Goal: Task Accomplishment & Management: Complete application form

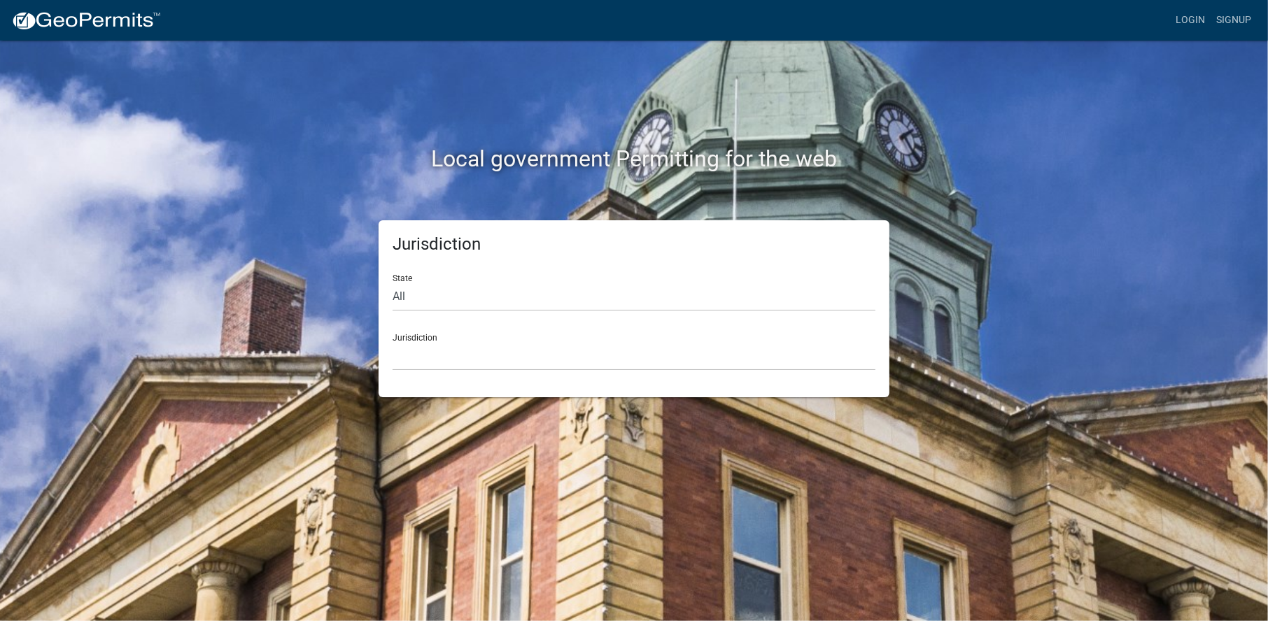
click at [446, 238] on h5 "Jurisdiction" at bounding box center [634, 244] width 483 height 20
click at [417, 286] on select "All Colorado Georgia Indiana Iowa Kansas Minnesota Ohio South Carolina Wisconsin" at bounding box center [634, 297] width 483 height 29
select select "[US_STATE]"
click at [393, 283] on select "All Colorado Georgia Indiana Iowa Kansas Minnesota Ohio South Carolina Wisconsin" at bounding box center [634, 297] width 483 height 29
click at [493, 360] on select "Becker County, Minnesota Benton County, Minnesota Carlton County, Minnesota Cit…" at bounding box center [634, 356] width 483 height 29
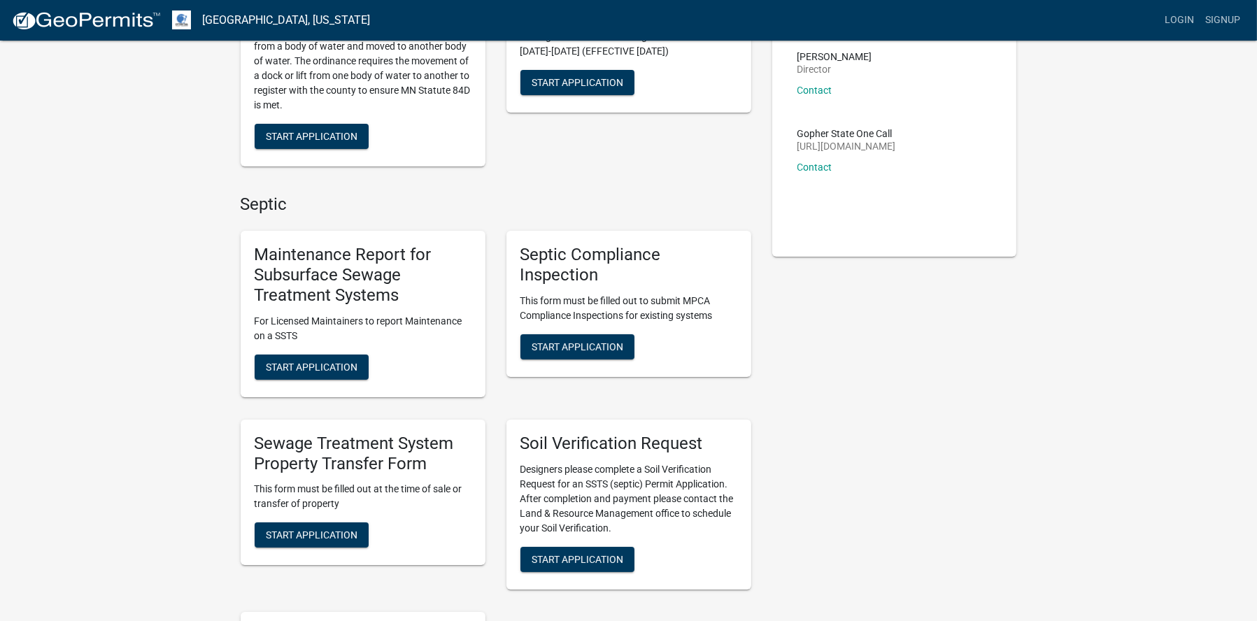
scroll to position [210, 0]
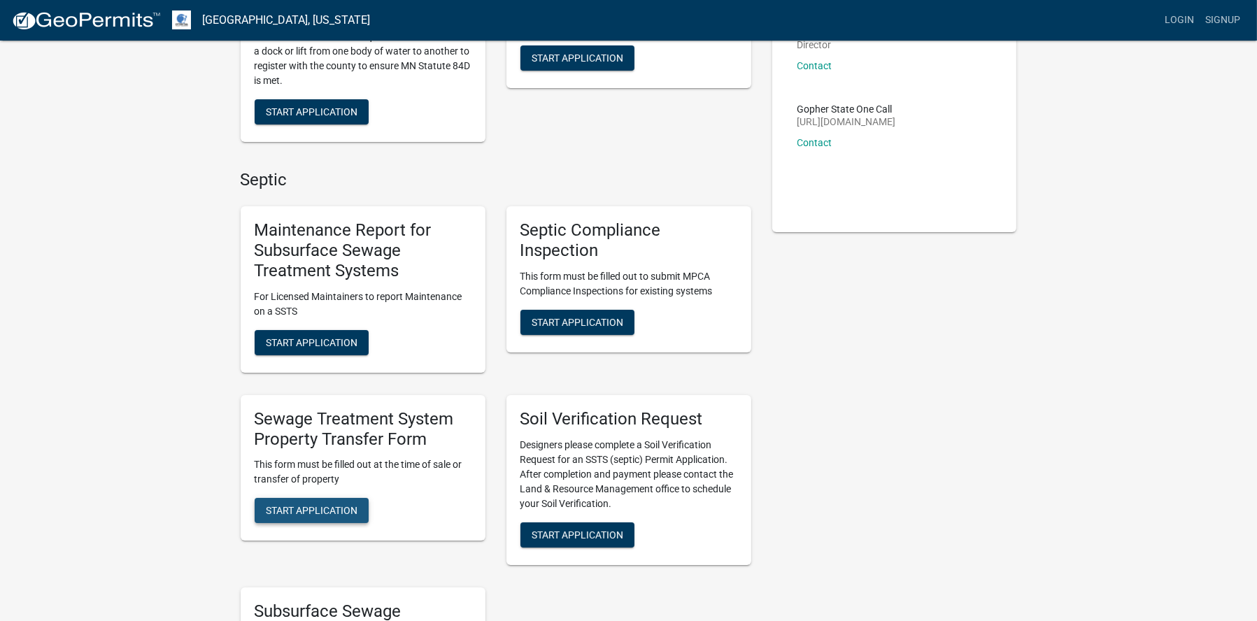
drag, startPoint x: 306, startPoint y: 500, endPoint x: 314, endPoint y: 497, distance: 8.5
click at [308, 500] on button "Start Application" at bounding box center [312, 510] width 114 height 25
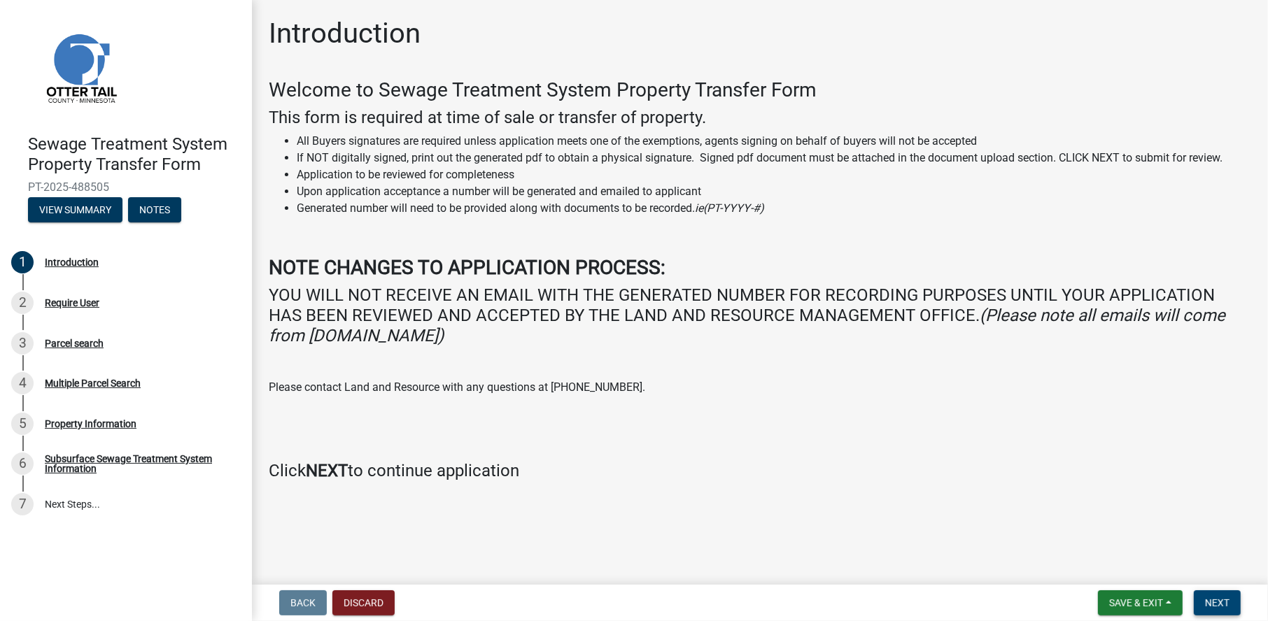
click at [1231, 601] on button "Next" at bounding box center [1217, 603] width 47 height 25
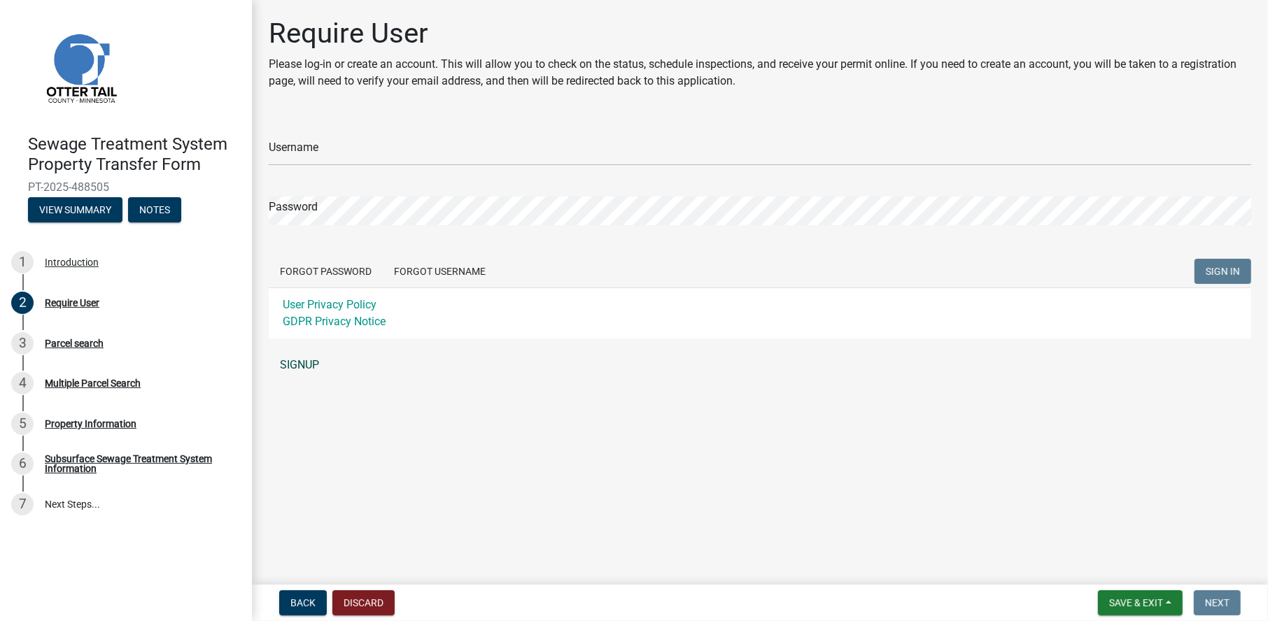
click at [305, 365] on link "SIGNUP" at bounding box center [760, 365] width 982 height 28
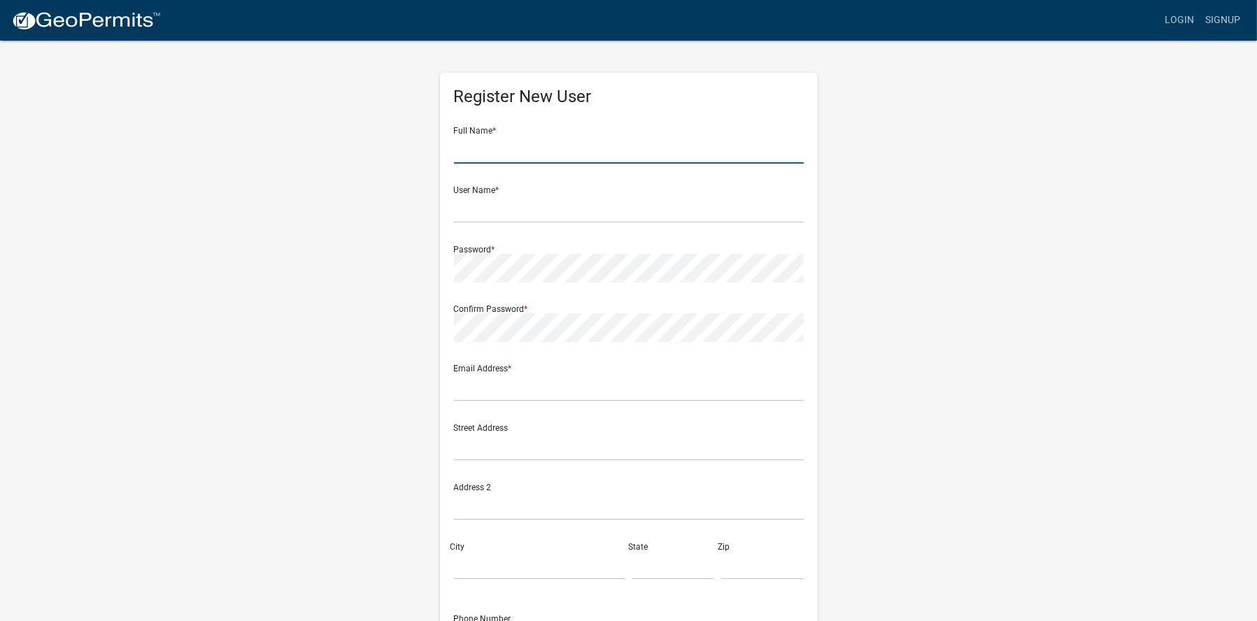
drag, startPoint x: 555, startPoint y: 153, endPoint x: 560, endPoint y: 159, distance: 8.0
click at [555, 153] on input "text" at bounding box center [629, 149] width 350 height 29
type input "Alex"
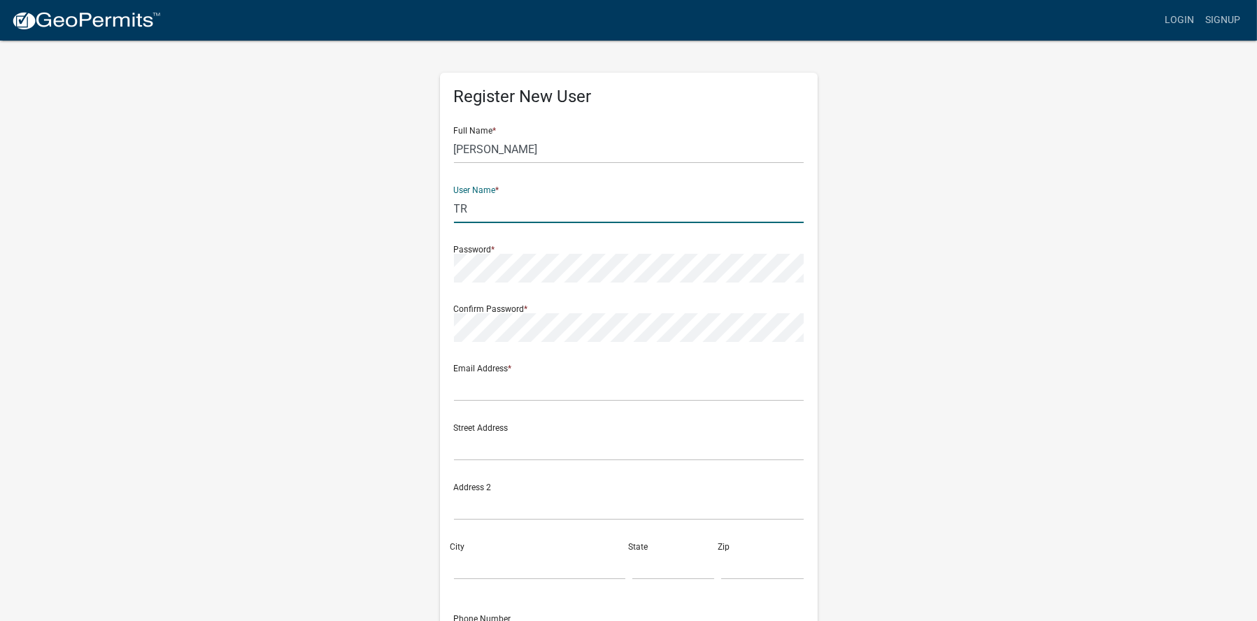
type input "T"
type input "[PERSON_NAME]"
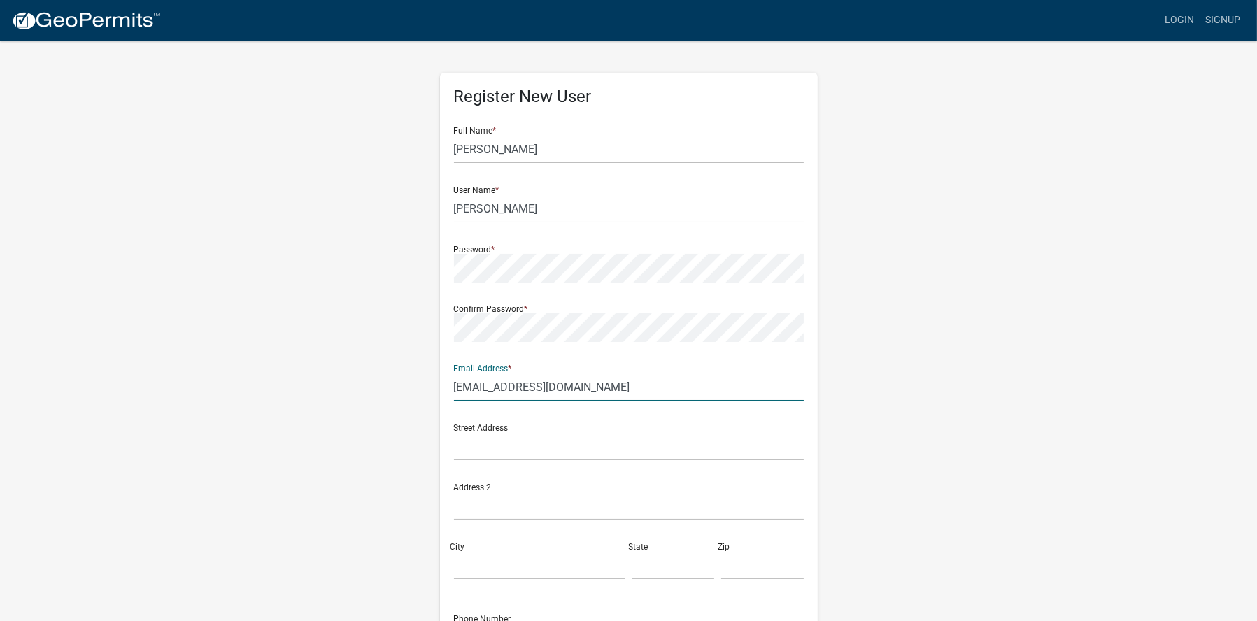
type input "[EMAIL_ADDRESS][DOMAIN_NAME]"
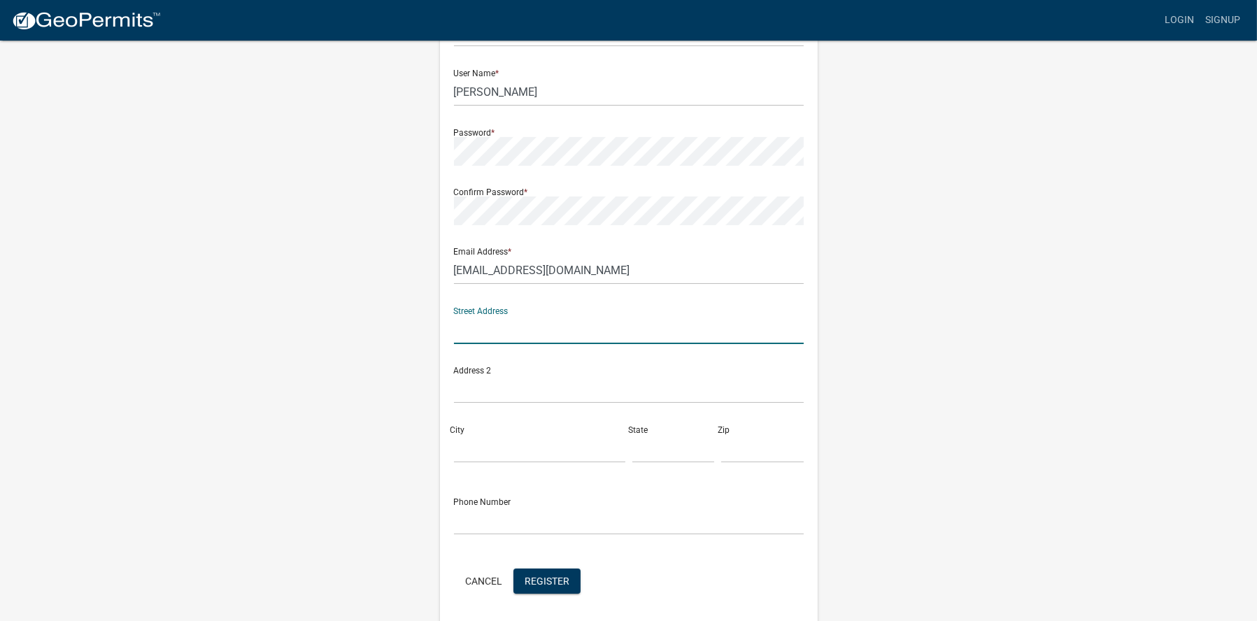
scroll to position [166, 0]
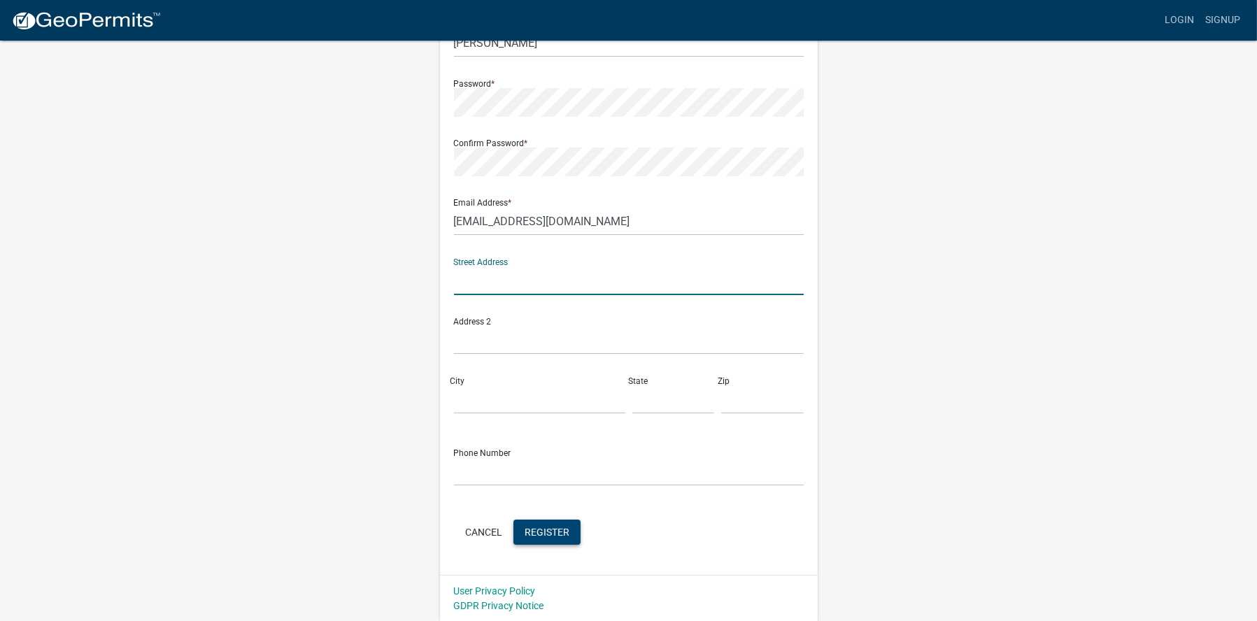
click at [565, 534] on span "Register" at bounding box center [547, 531] width 45 height 11
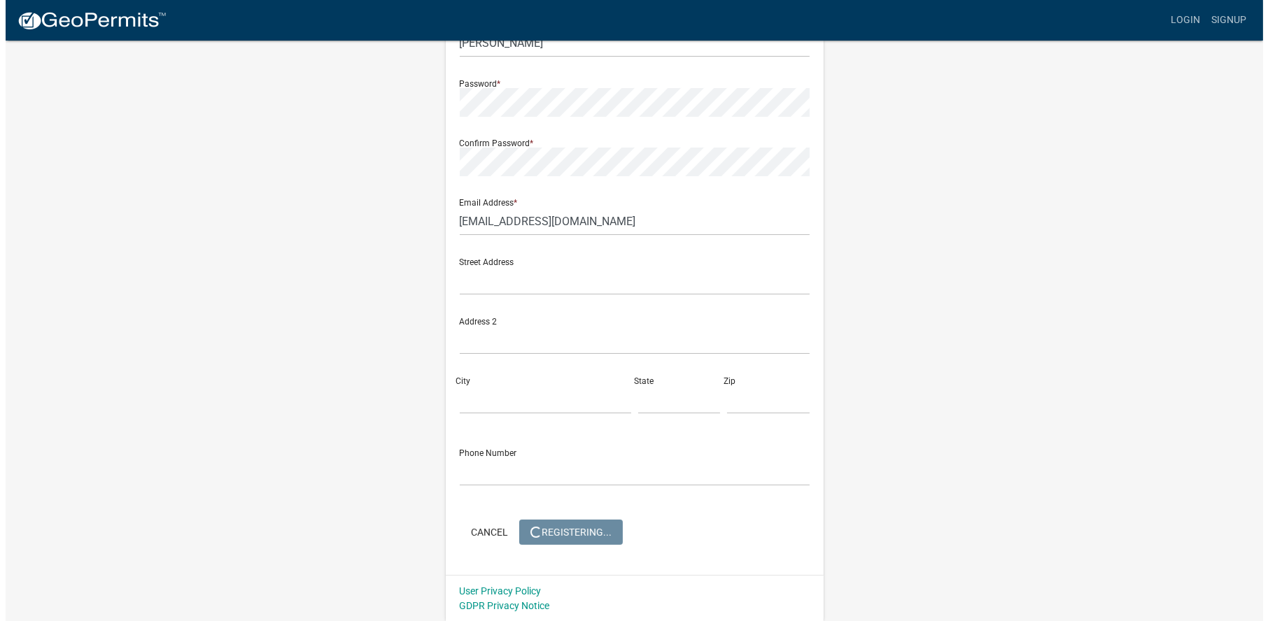
scroll to position [0, 0]
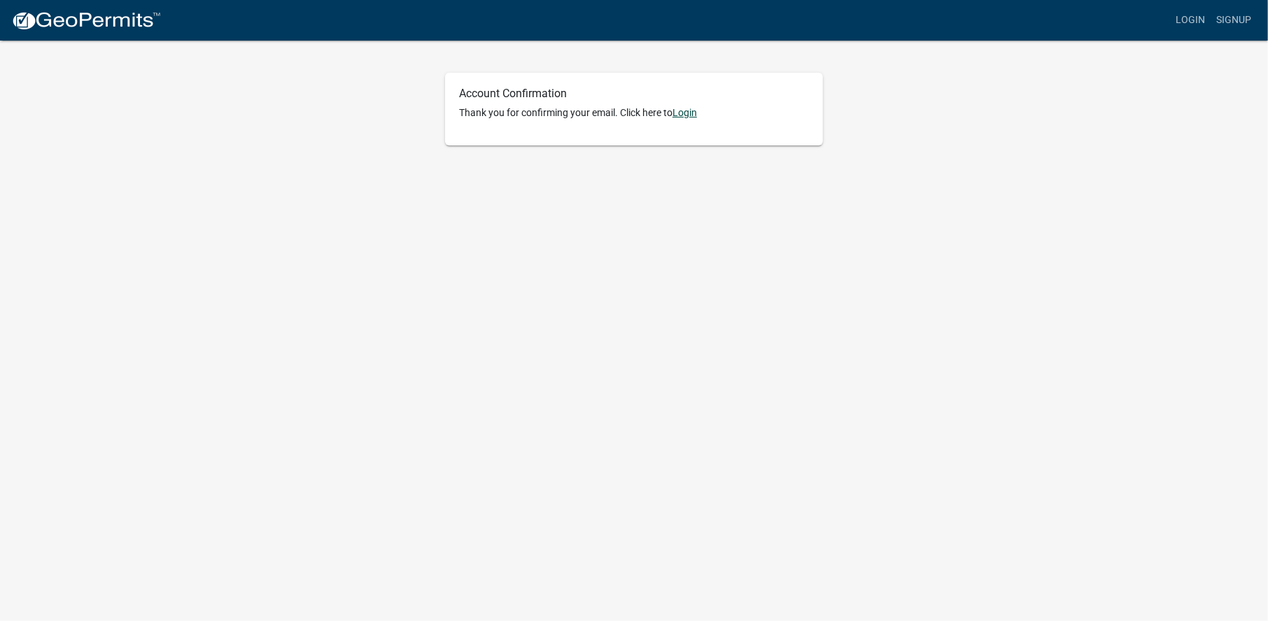
click at [686, 114] on link "Login" at bounding box center [684, 112] width 24 height 11
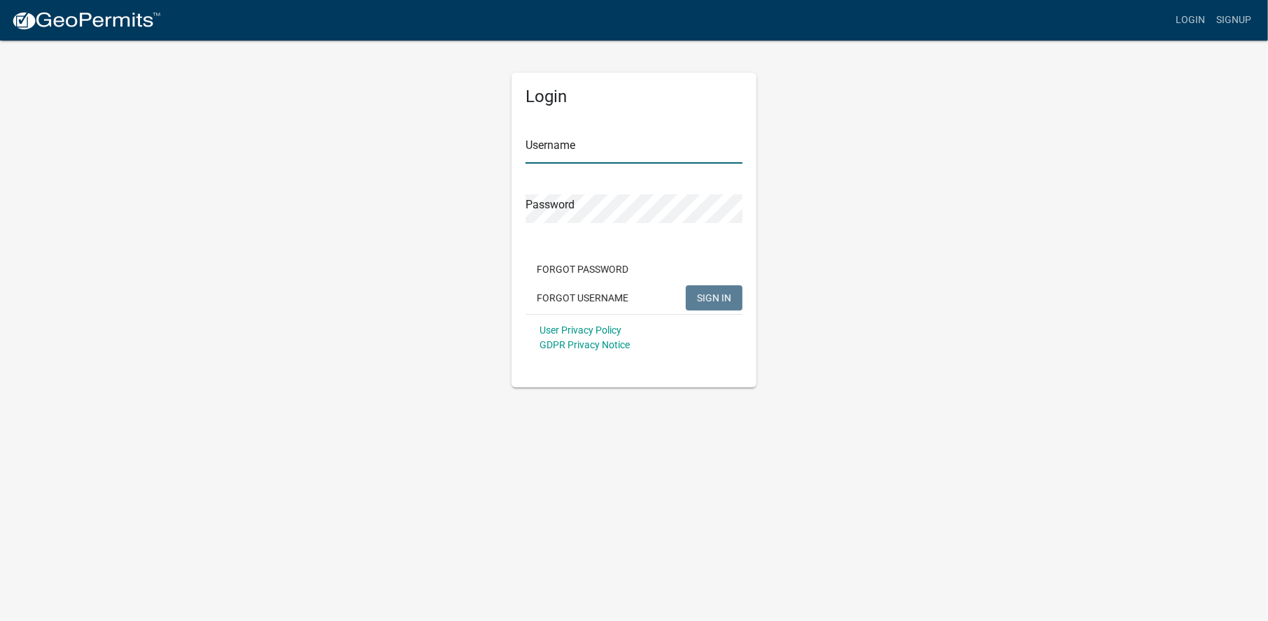
click at [632, 151] on input "Username" at bounding box center [633, 149] width 217 height 29
type input "A"
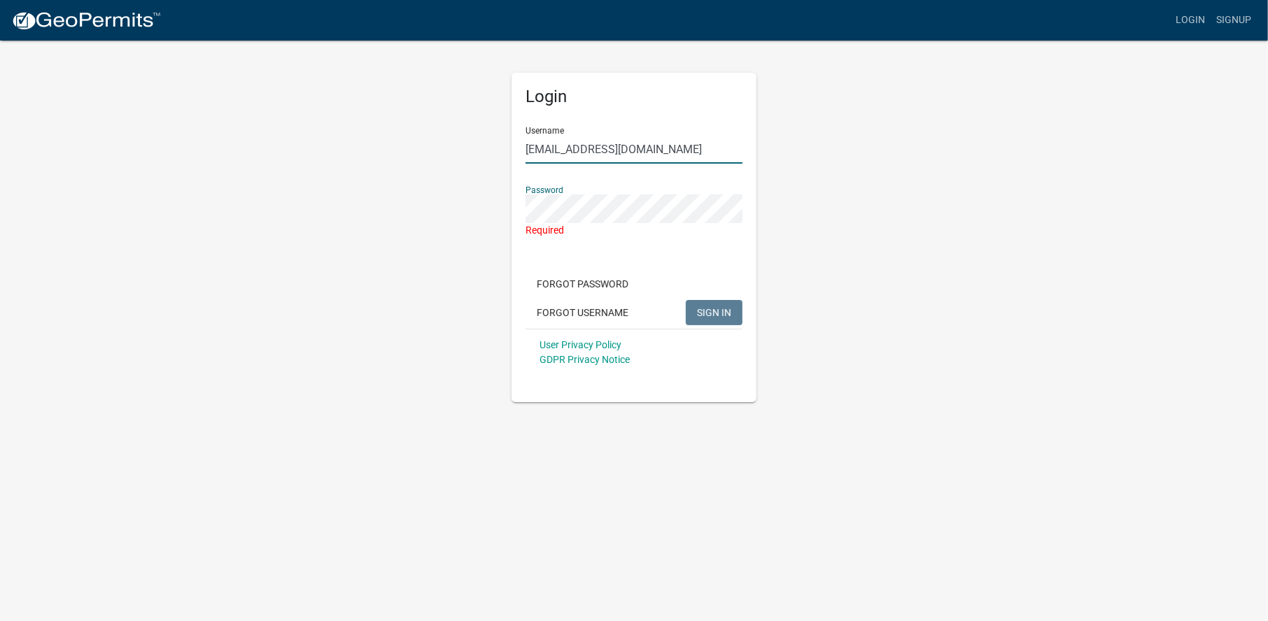
click at [601, 148] on input "[EMAIL_ADDRESS][DOMAIN_NAME]" at bounding box center [633, 149] width 217 height 29
drag, startPoint x: 601, startPoint y: 148, endPoint x: 621, endPoint y: 155, distance: 21.5
click at [602, 148] on input "[EMAIL_ADDRESS][DOMAIN_NAME]" at bounding box center [633, 149] width 217 height 29
type input "[PERSON_NAME]"
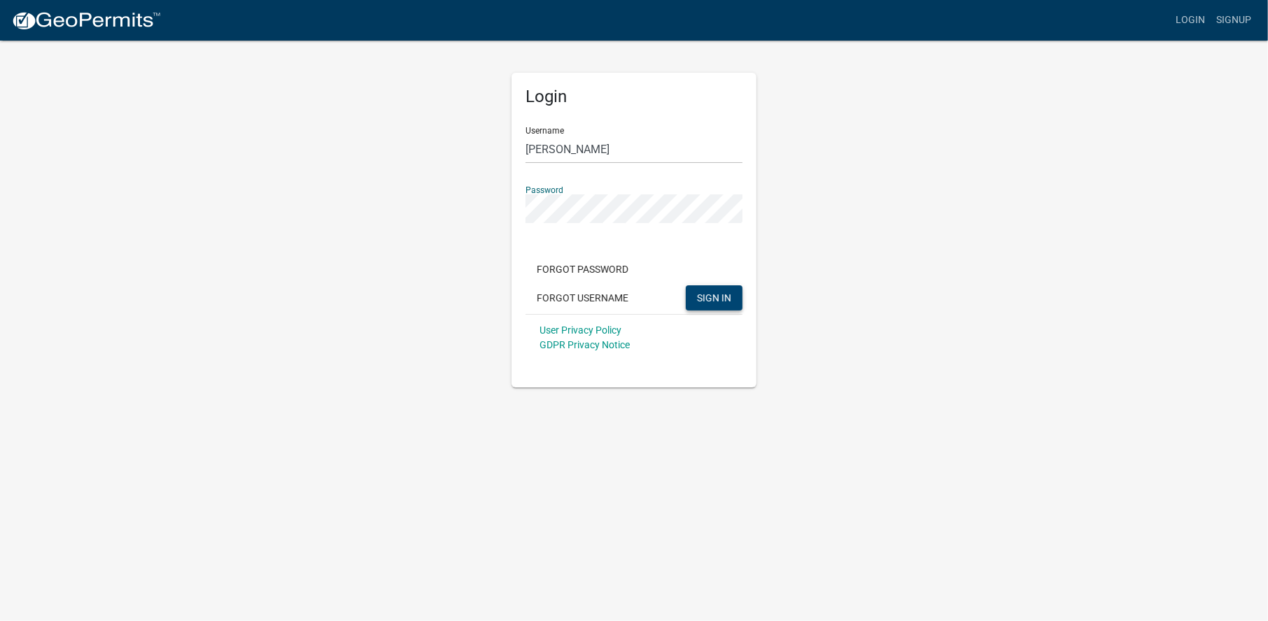
click at [730, 292] on span "SIGN IN" at bounding box center [714, 297] width 34 height 11
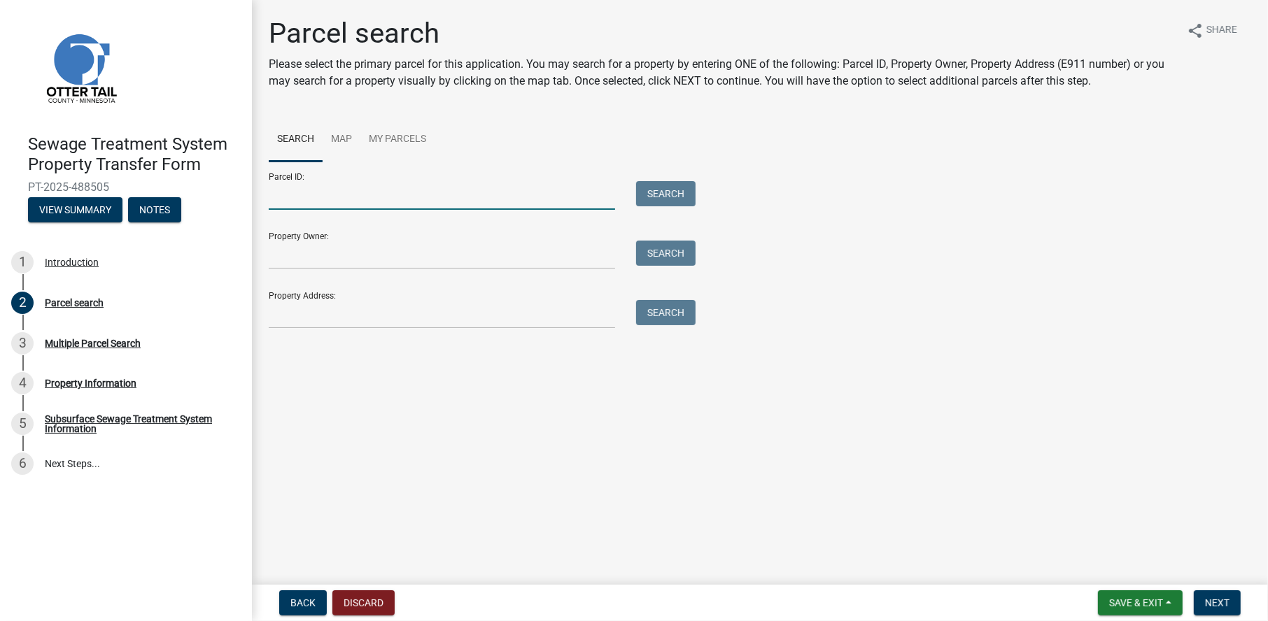
click at [505, 184] on input "Parcel ID:" at bounding box center [442, 195] width 346 height 29
paste input "74-000-99-0053-000"
type input "74-000-99-0053-000"
click at [660, 195] on button "Search" at bounding box center [665, 193] width 59 height 25
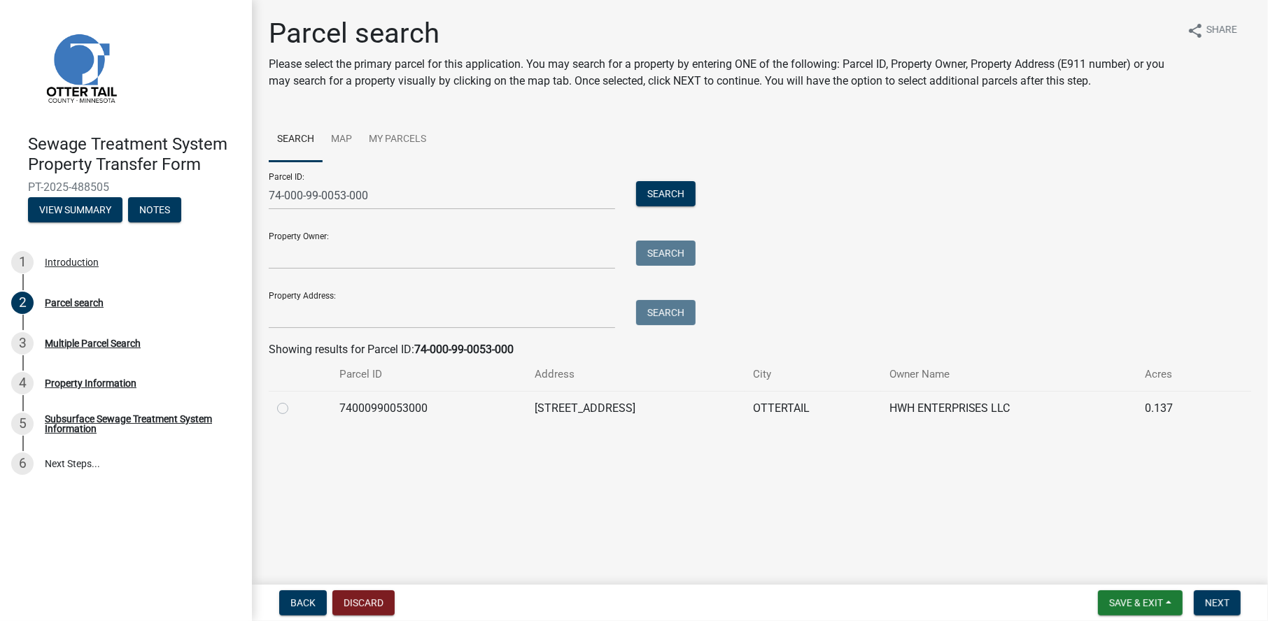
click at [391, 407] on td "74000990053000" at bounding box center [428, 408] width 195 height 34
click at [294, 400] on label at bounding box center [294, 400] width 0 height 0
click at [294, 403] on input "radio" at bounding box center [298, 404] width 9 height 9
radio input "true"
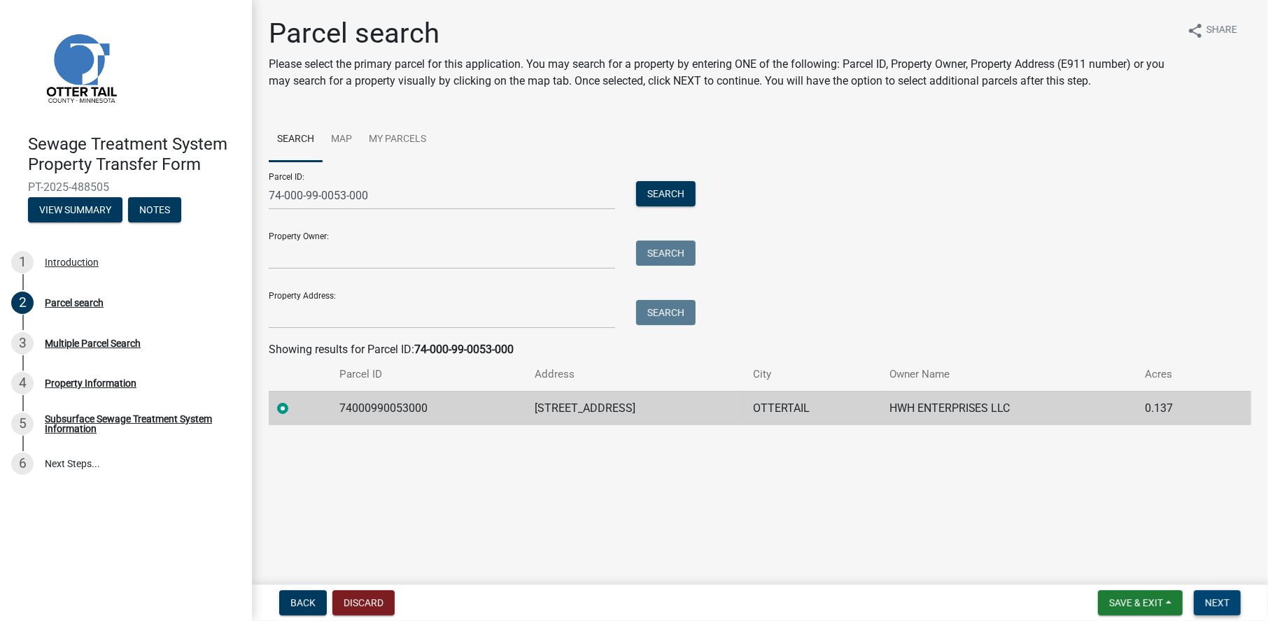
click at [1220, 602] on span "Next" at bounding box center [1217, 603] width 24 height 11
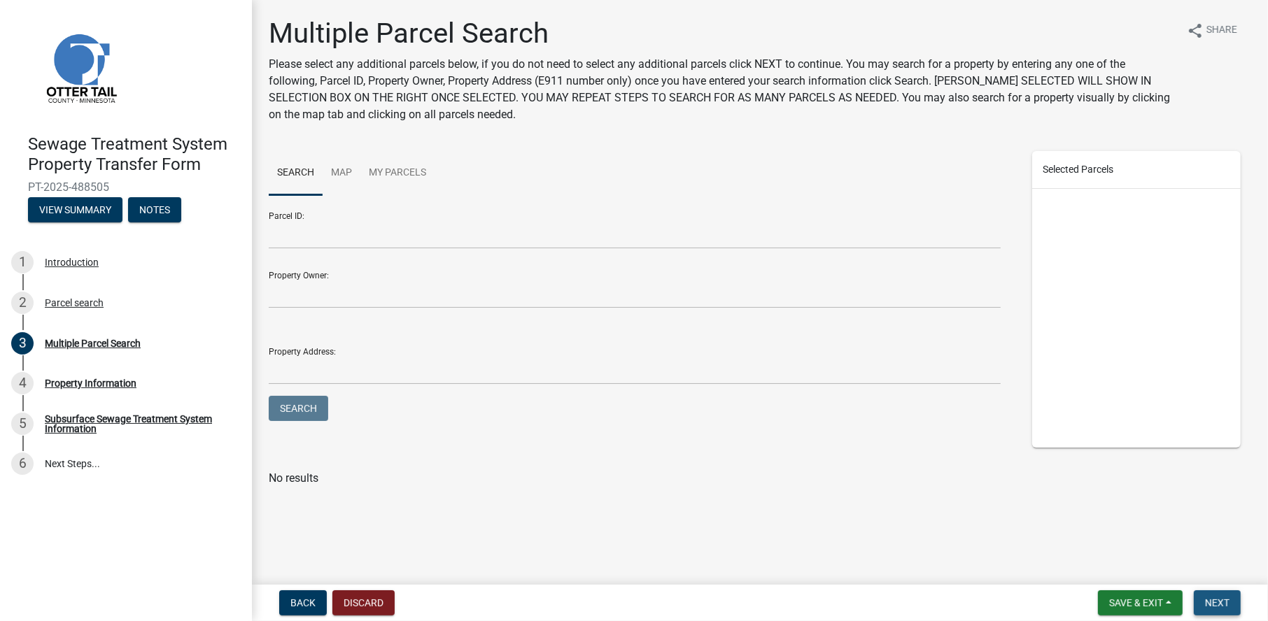
click at [1227, 607] on span "Next" at bounding box center [1217, 603] width 24 height 11
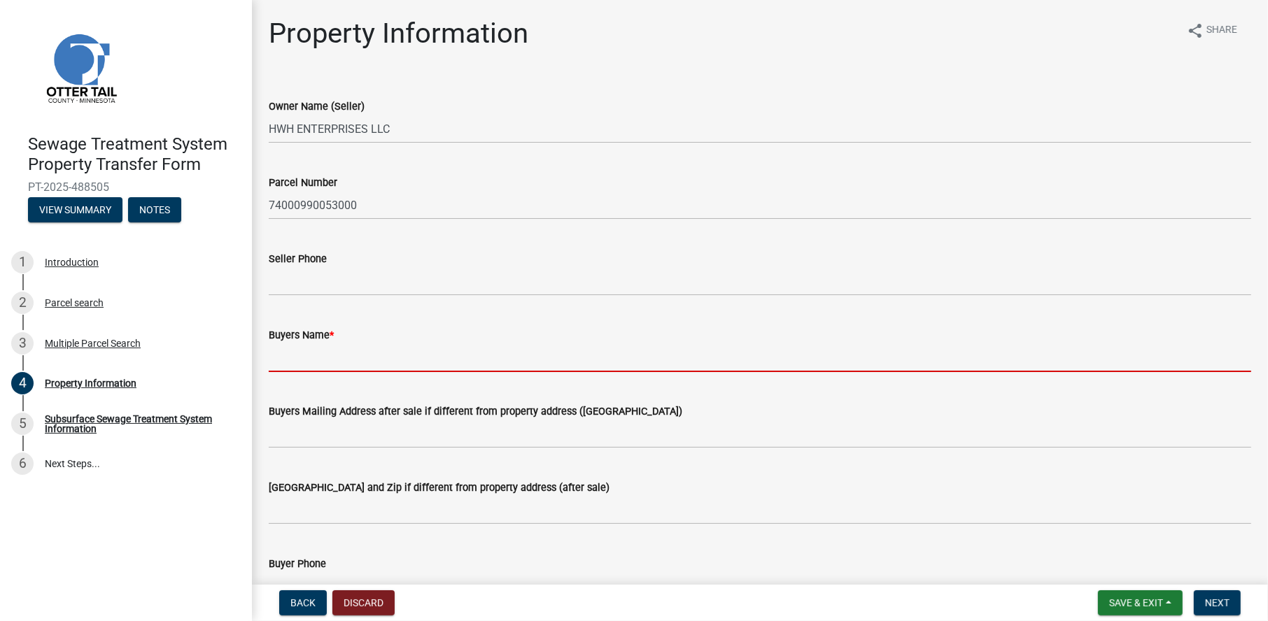
click at [340, 367] on input "Buyers Name *" at bounding box center [760, 358] width 982 height 29
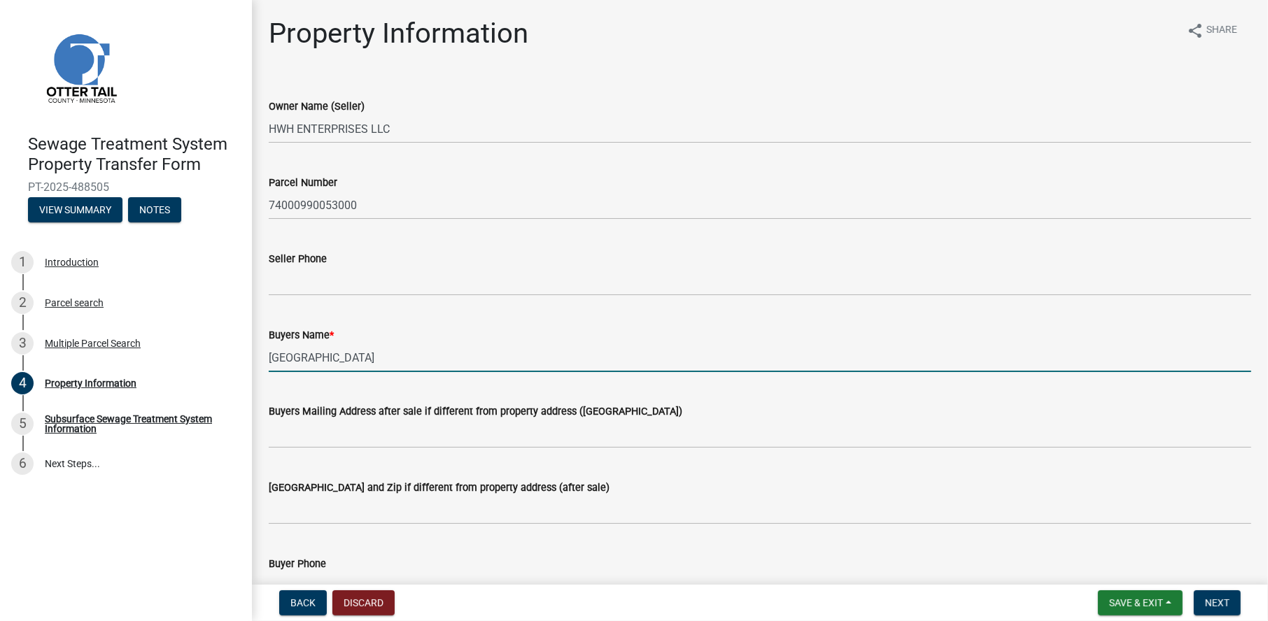
scroll to position [140, 0]
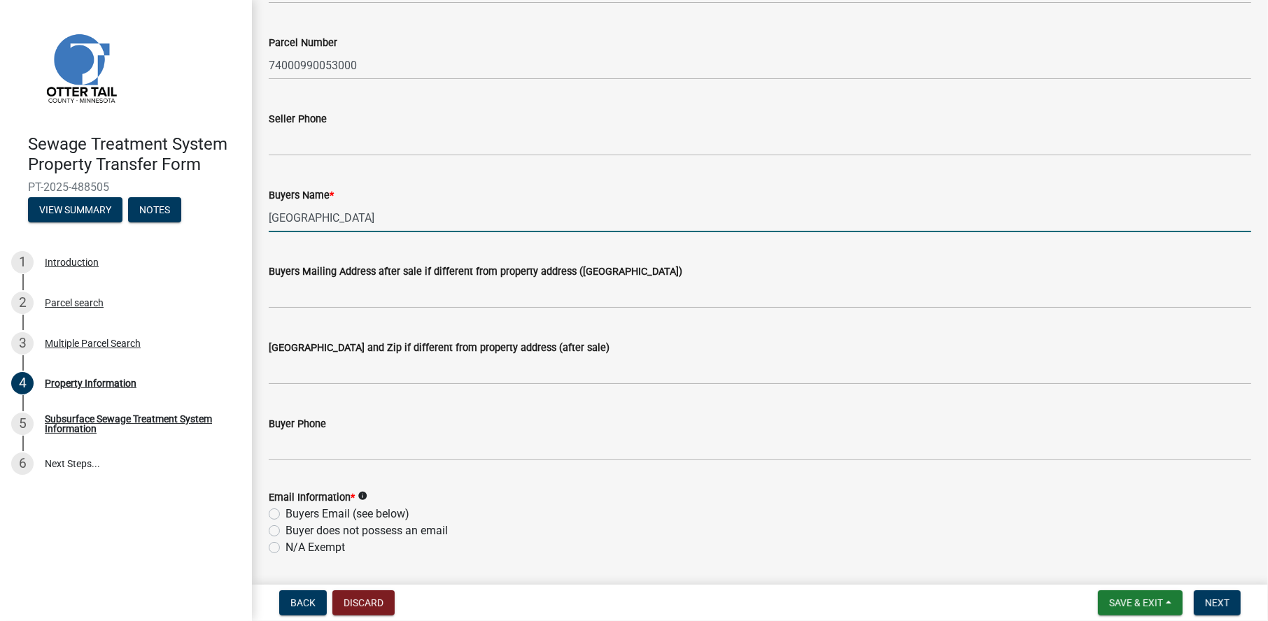
type input "Ottertail Community Center"
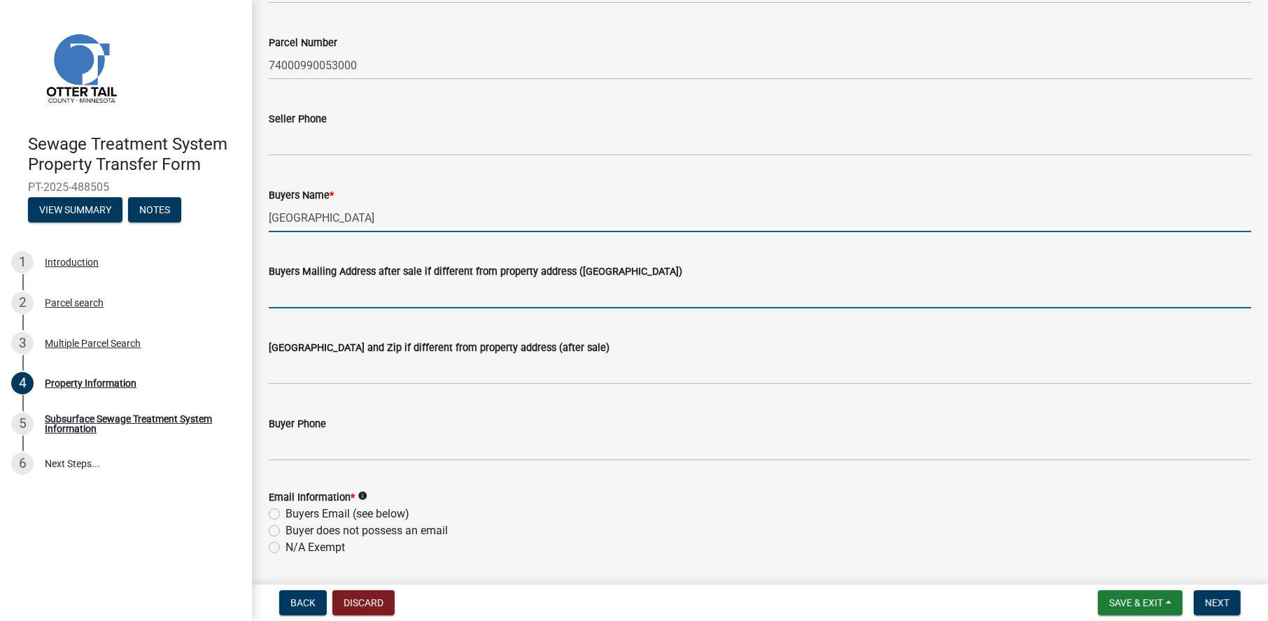
click at [438, 301] on input "Buyers Mailing Address after sale if different from property address (E911 numb…" at bounding box center [760, 294] width 982 height 29
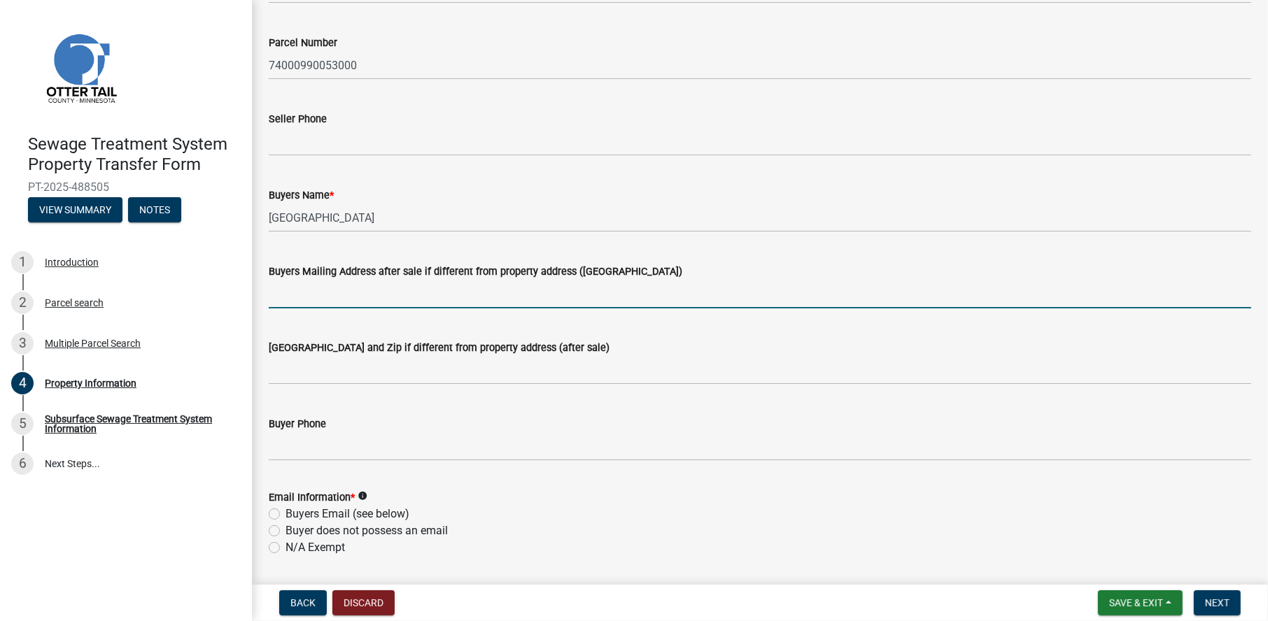
click at [343, 294] on input "Buyers Mailing Address after sale if different from property address (E911 numb…" at bounding box center [760, 294] width 982 height 29
type input "41366 county highway 1"
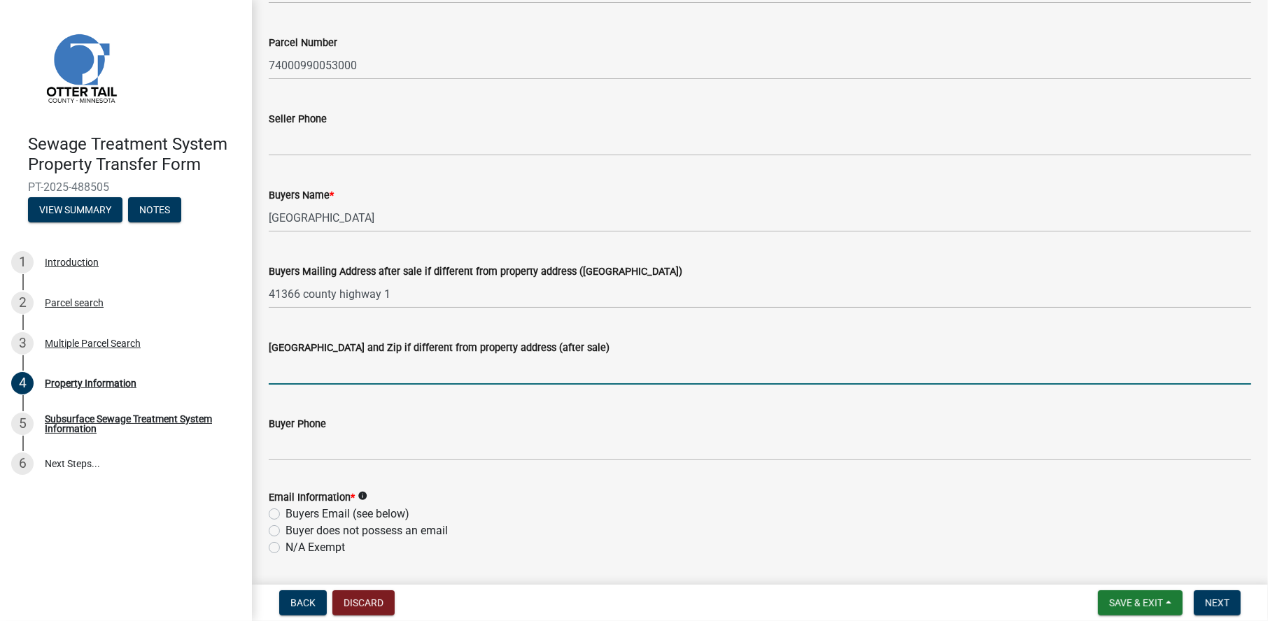
click at [359, 370] on input "Buyers City State and Zip if different from property address (after sale)" at bounding box center [760, 370] width 982 height 29
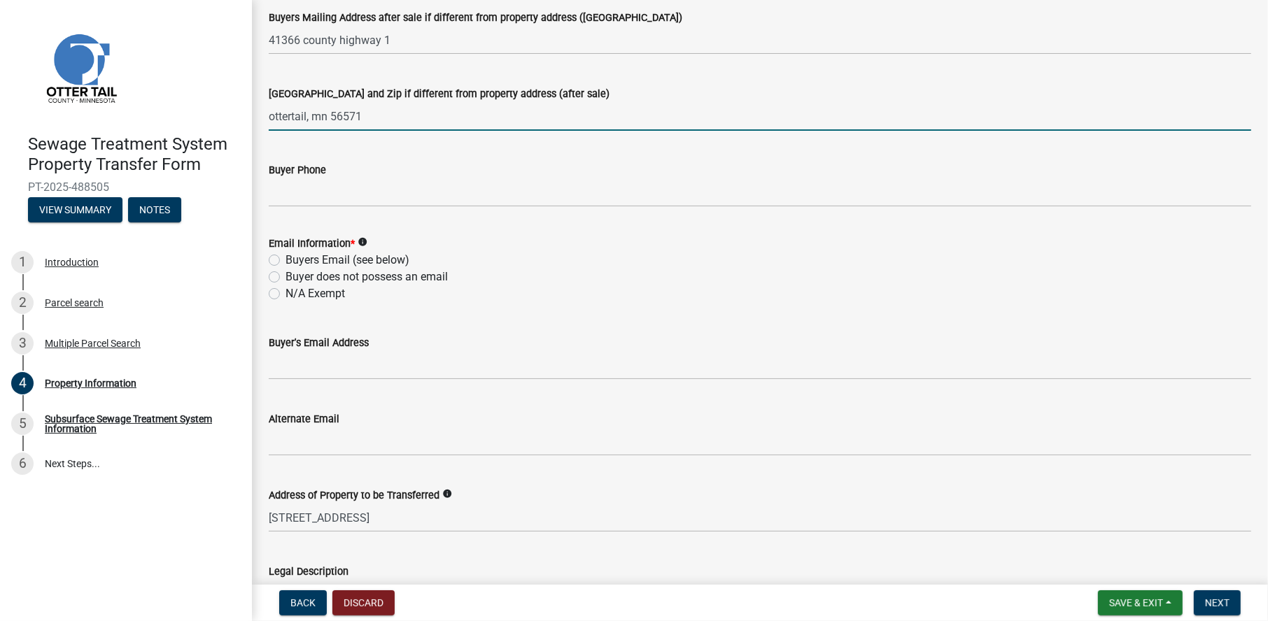
scroll to position [420, 0]
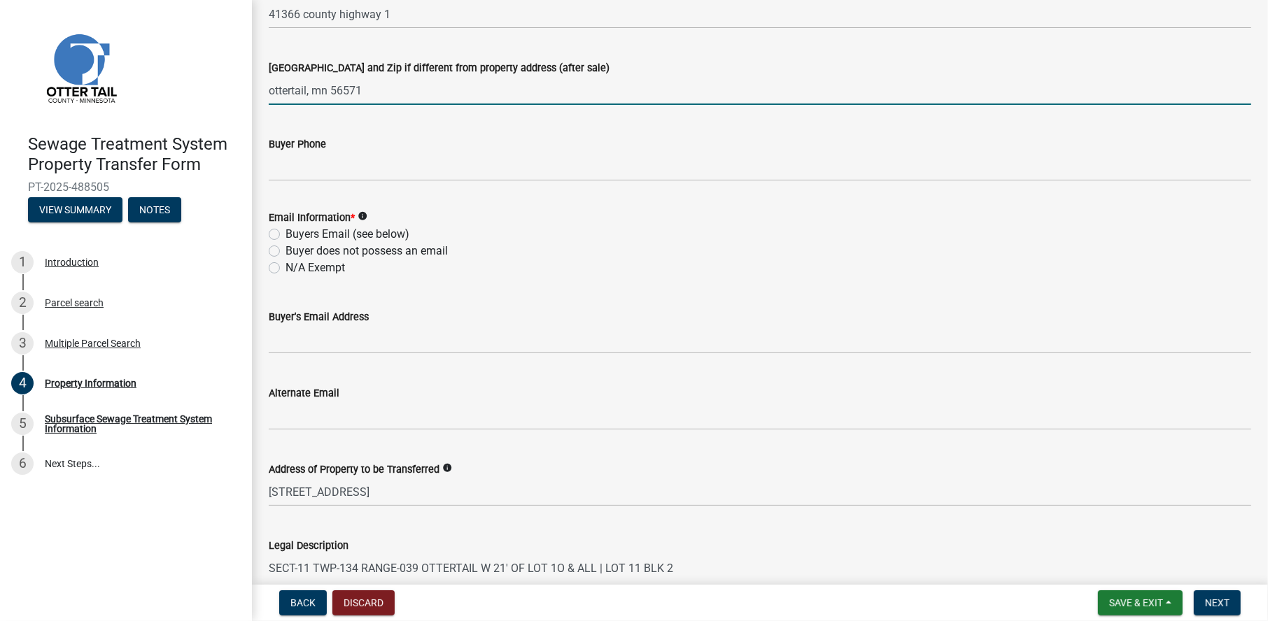
type input "ottertail, mn 56571"
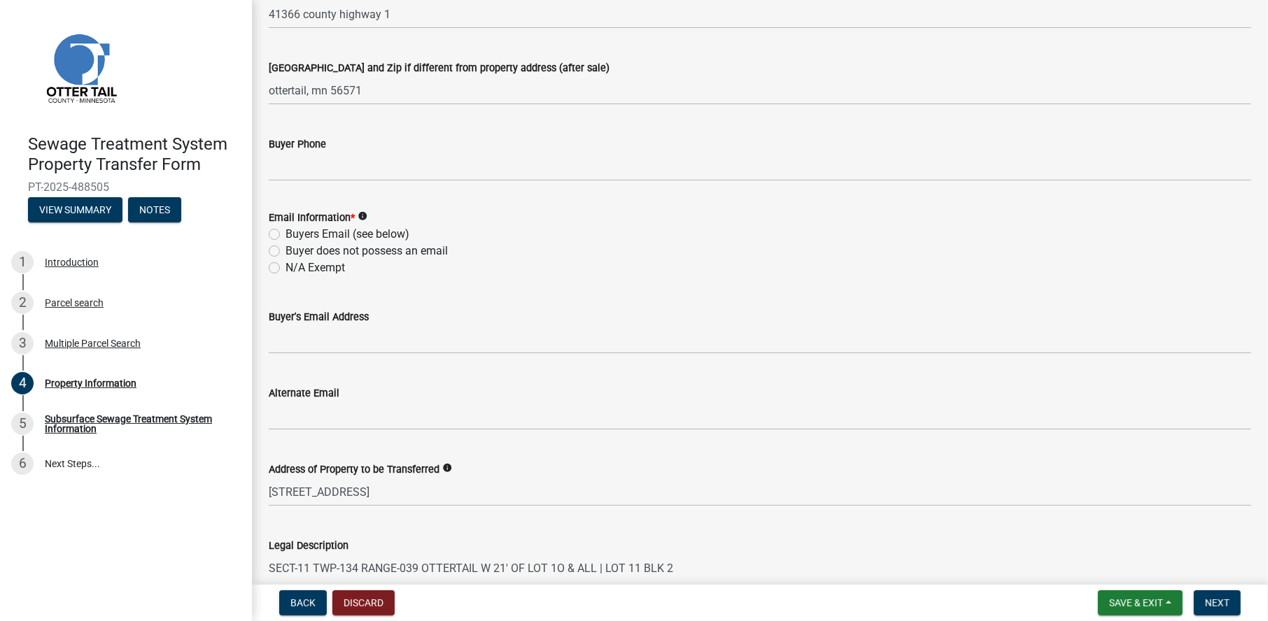
click at [302, 231] on label "Buyers Email (see below)" at bounding box center [347, 234] width 124 height 17
click at [295, 231] on input "Buyers Email (see below)" at bounding box center [289, 230] width 9 height 9
radio input "true"
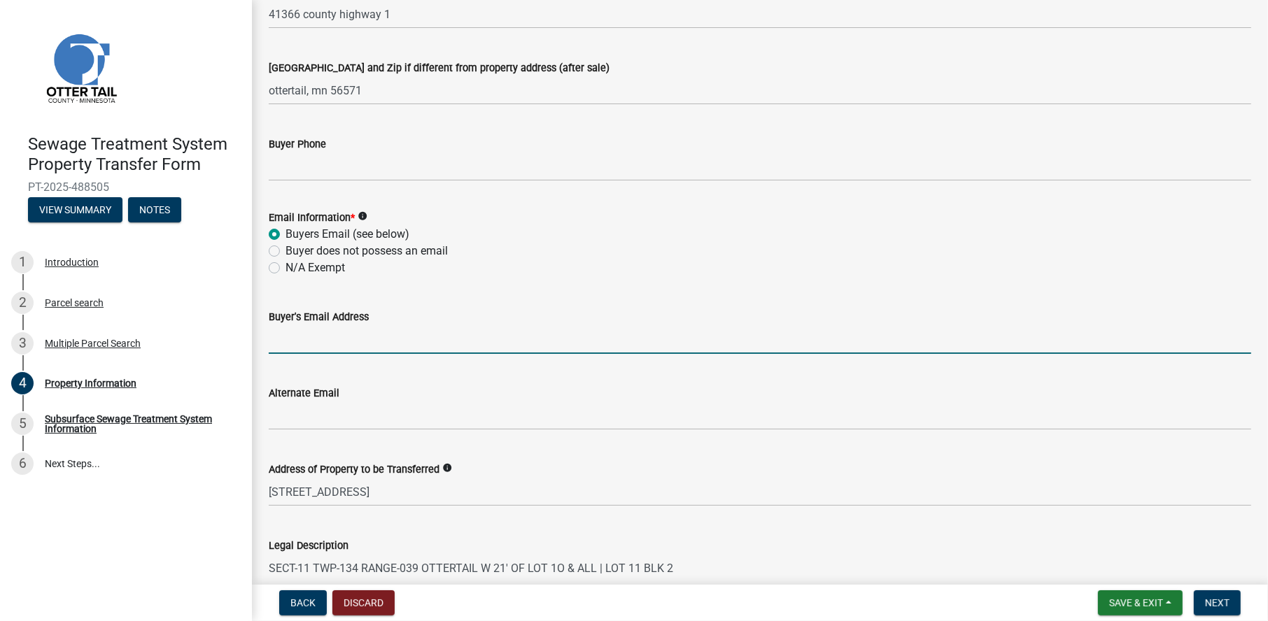
click at [300, 334] on input "Buyer's Email Address" at bounding box center [760, 339] width 982 height 29
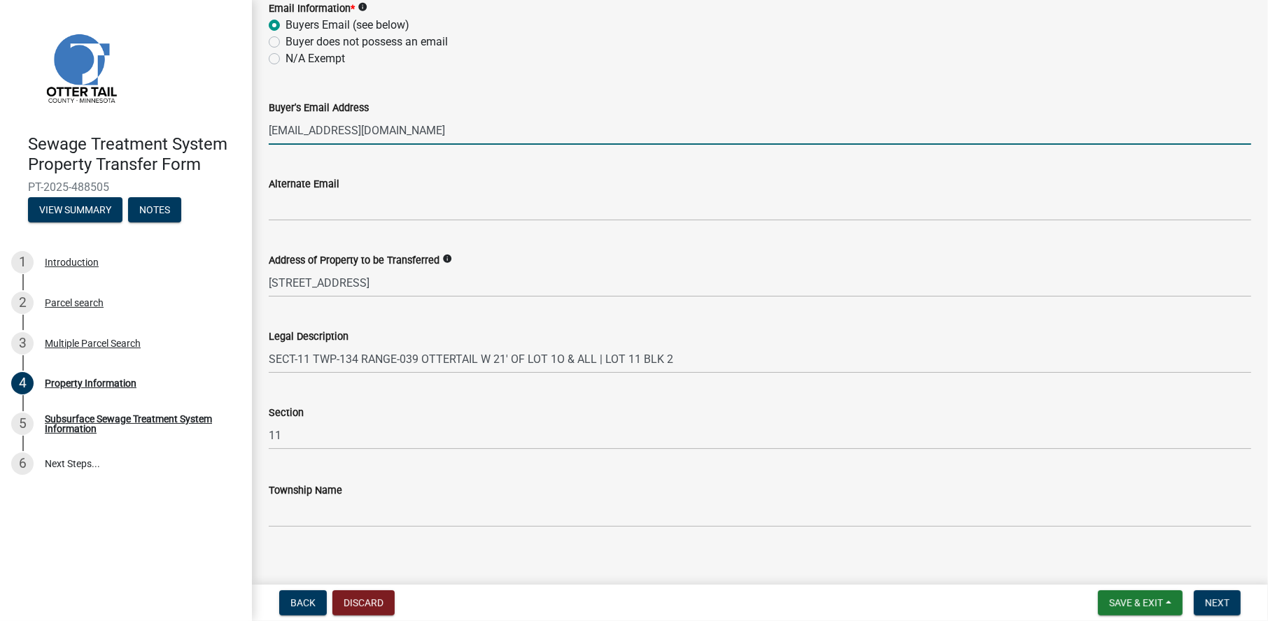
scroll to position [630, 0]
type input "[EMAIL_ADDRESS][DOMAIN_NAME]"
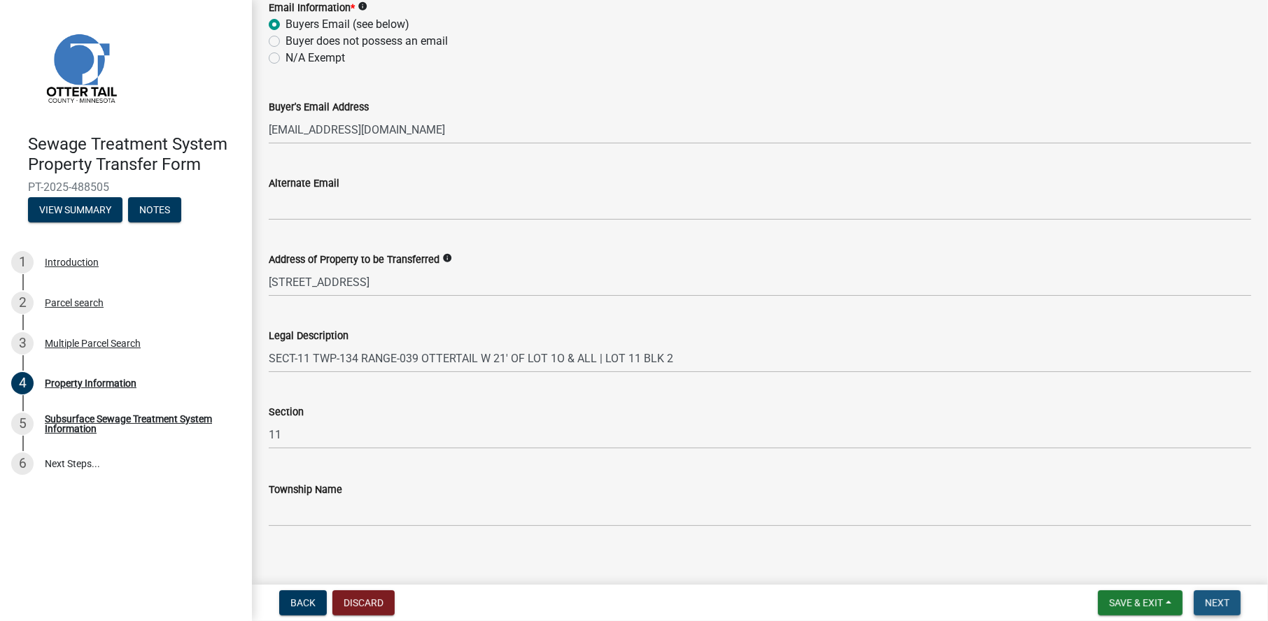
click at [1231, 602] on button "Next" at bounding box center [1217, 603] width 47 height 25
